Goal: Transaction & Acquisition: Obtain resource

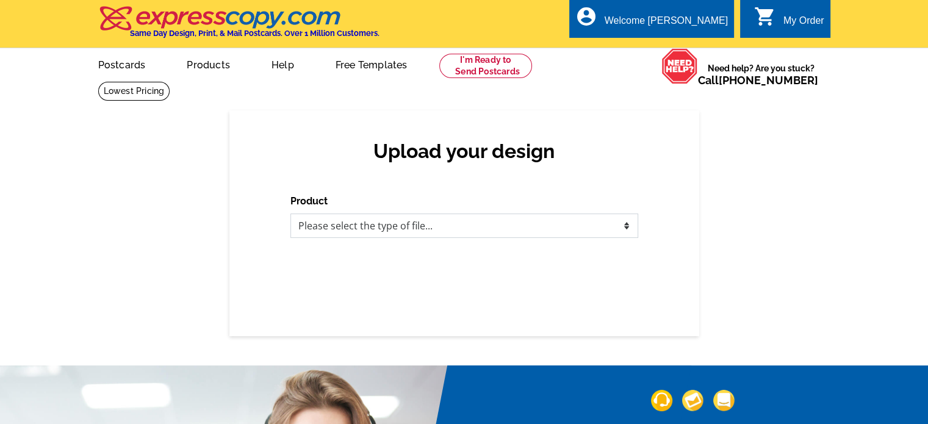
click at [396, 229] on select "Please select the type of file... Postcards Business Cards Letters and flyers G…" at bounding box center [464, 225] width 348 height 24
select select "1"
click at [290, 214] on select "Please select the type of file... Postcards Business Cards Letters and flyers G…" at bounding box center [464, 225] width 348 height 24
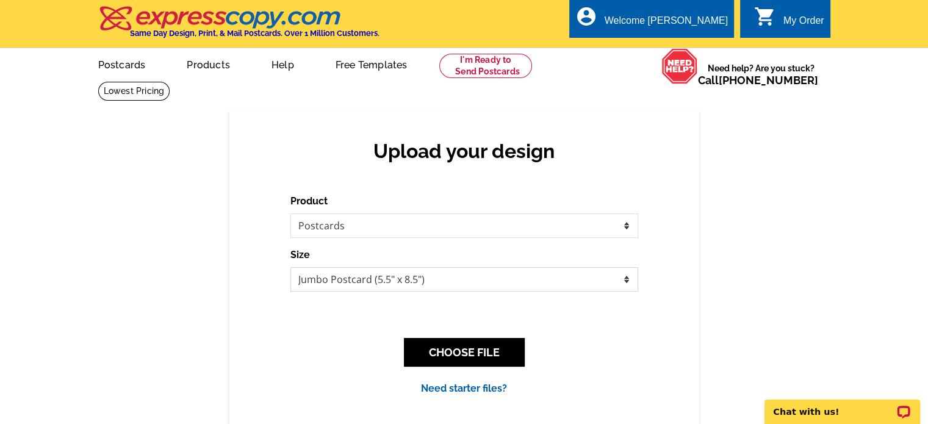
click at [355, 274] on select "Jumbo Postcard (5.5" x 8.5") Regular Postcard (4.25" x 5.6") Panoramic Postcard…" at bounding box center [464, 279] width 348 height 24
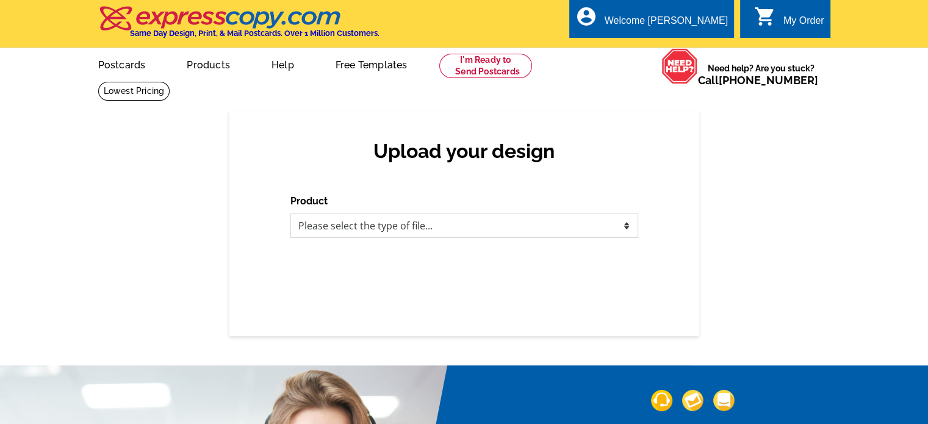
click at [410, 229] on select "Please select the type of file... Postcards Business Cards Letters and flyers G…" at bounding box center [464, 225] width 348 height 24
select select "1"
click at [290, 214] on select "Please select the type of file... Postcards Business Cards Letters and flyers G…" at bounding box center [464, 225] width 348 height 24
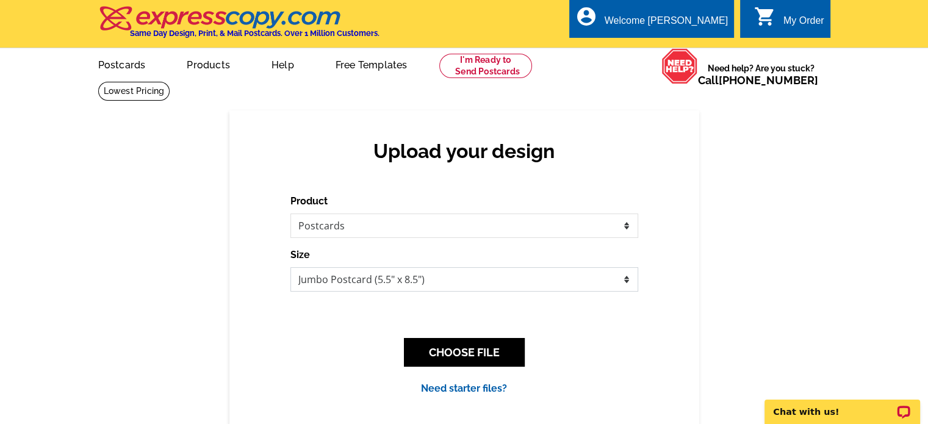
click at [360, 284] on select "Jumbo Postcard (5.5" x 8.5") Regular Postcard (4.25" x 5.6") Panoramic Postcard…" at bounding box center [464, 279] width 348 height 24
click at [290, 268] on select "Jumbo Postcard (5.5" x 8.5") Regular Postcard (4.25" x 5.6") Panoramic Postcard…" at bounding box center [464, 279] width 348 height 24
click at [459, 392] on link "Need starter files?" at bounding box center [464, 388] width 86 height 12
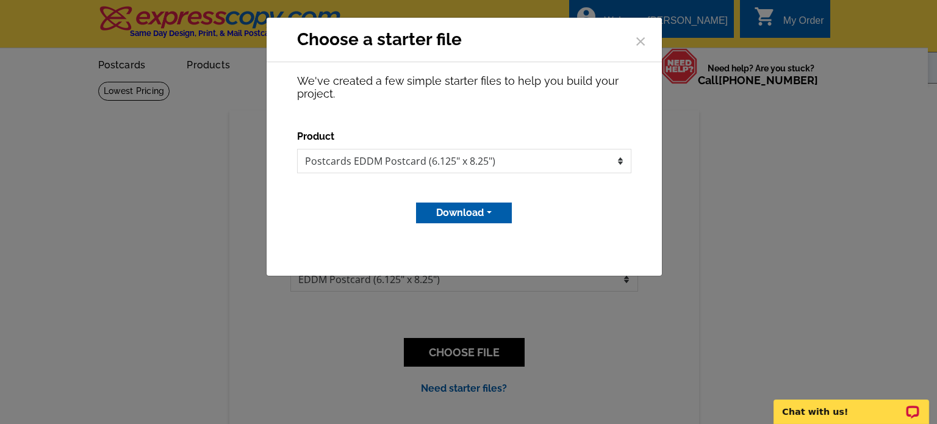
click at [467, 209] on button "Download" at bounding box center [464, 212] width 96 height 21
click at [478, 236] on link "MS Publisher file" at bounding box center [462, 238] width 96 height 18
click at [512, 158] on select "Postcards EDDM Postcard (6.125" x 8.25")" at bounding box center [464, 161] width 334 height 24
click at [632, 41] on button "×" at bounding box center [640, 39] width 18 height 18
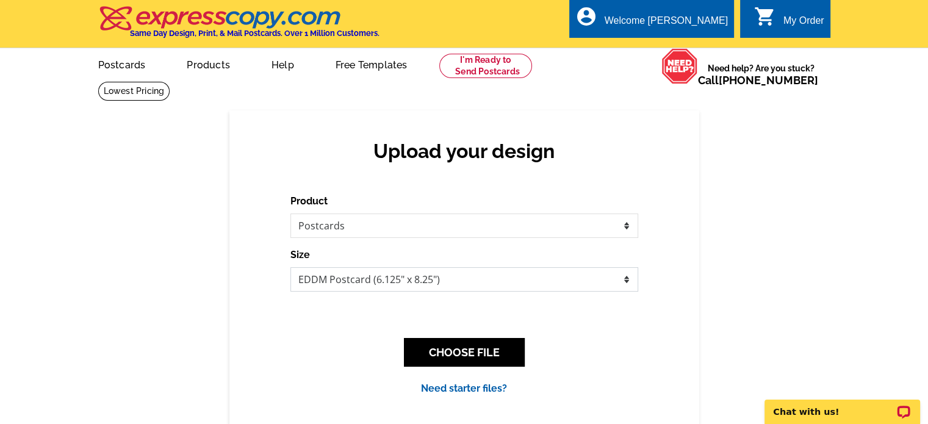
click at [414, 281] on select "Jumbo Postcard (5.5" x 8.5") Regular Postcard (4.25" x 5.6") Panoramic Postcard…" at bounding box center [464, 279] width 348 height 24
select select "2"
click at [290, 268] on select "Jumbo Postcard (5.5" x 8.5") Regular Postcard (4.25" x 5.6") Panoramic Postcard…" at bounding box center [464, 279] width 348 height 24
click at [461, 387] on link "Need starter files?" at bounding box center [464, 388] width 86 height 12
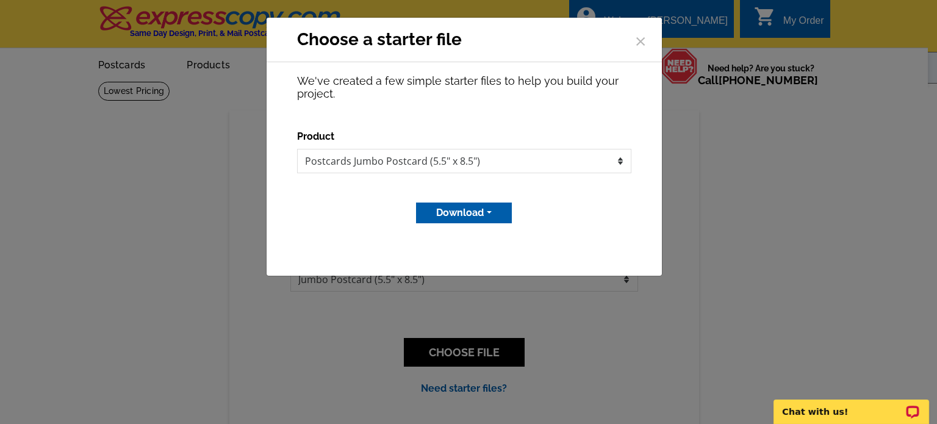
click at [468, 211] on button "Download" at bounding box center [464, 212] width 96 height 21
click at [464, 239] on link "MS Publisher file" at bounding box center [462, 238] width 96 height 18
